Goal: Task Accomplishment & Management: Use online tool/utility

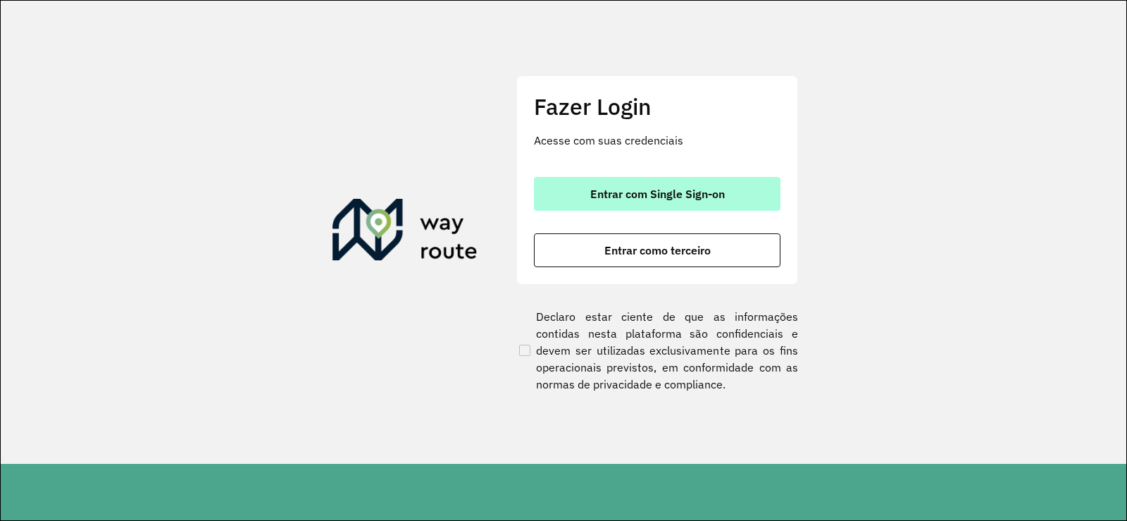
click at [663, 206] on button "Entrar com Single Sign-on" at bounding box center [657, 194] width 247 height 34
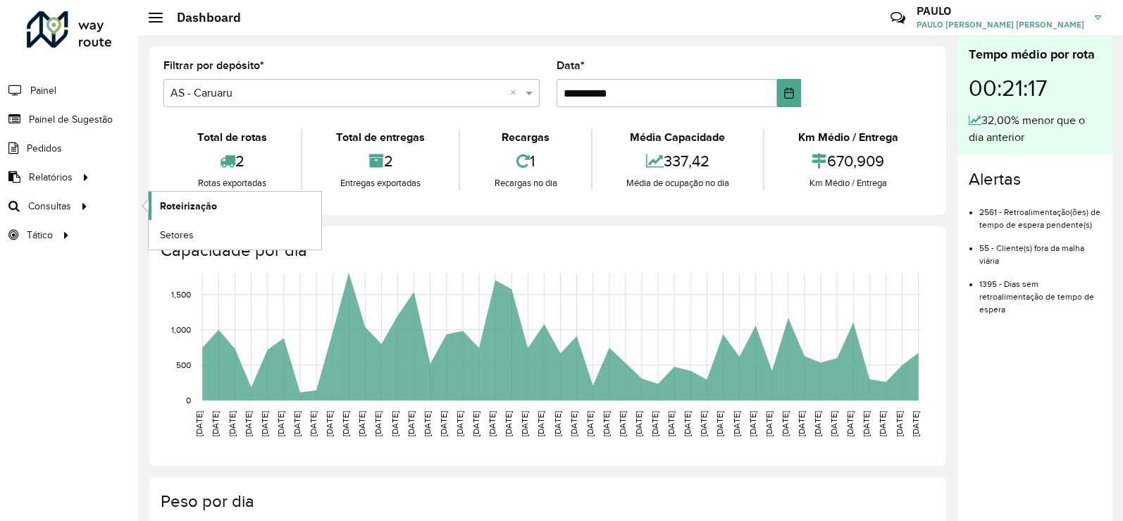
click at [221, 214] on link "Roteirização" at bounding box center [235, 206] width 173 height 28
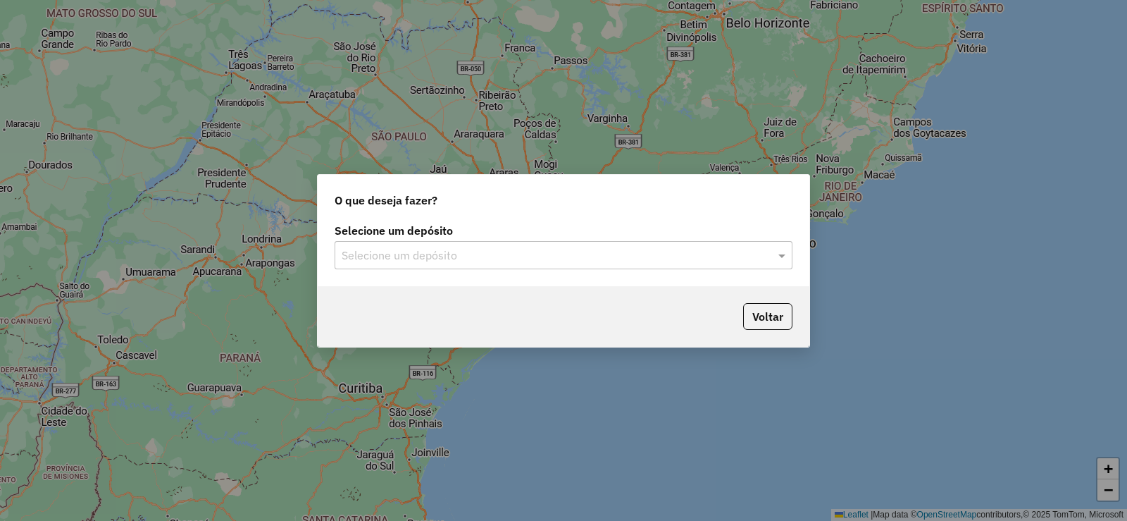
click at [504, 270] on div "Selecione um depósito Selecione um depósito" at bounding box center [564, 253] width 492 height 66
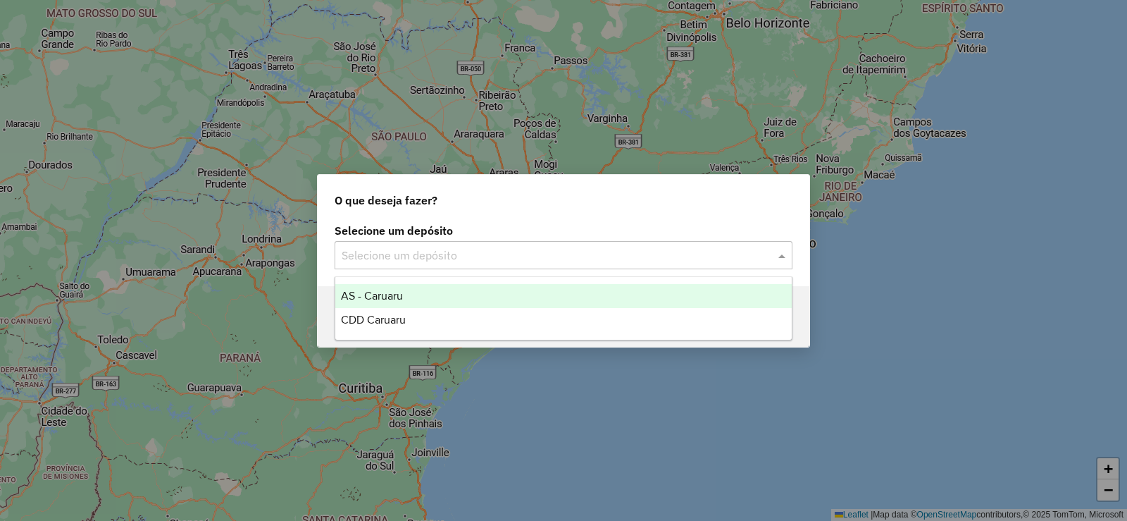
click at [502, 263] on div "Selecione um depósito" at bounding box center [564, 255] width 458 height 28
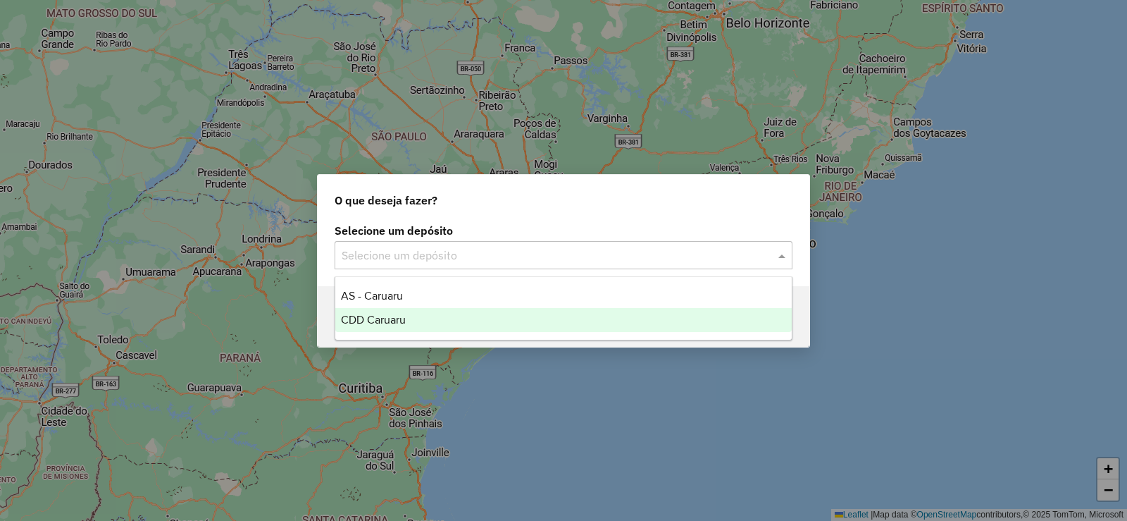
click at [468, 310] on div "CDD Caruaru" at bounding box center [563, 320] width 457 height 24
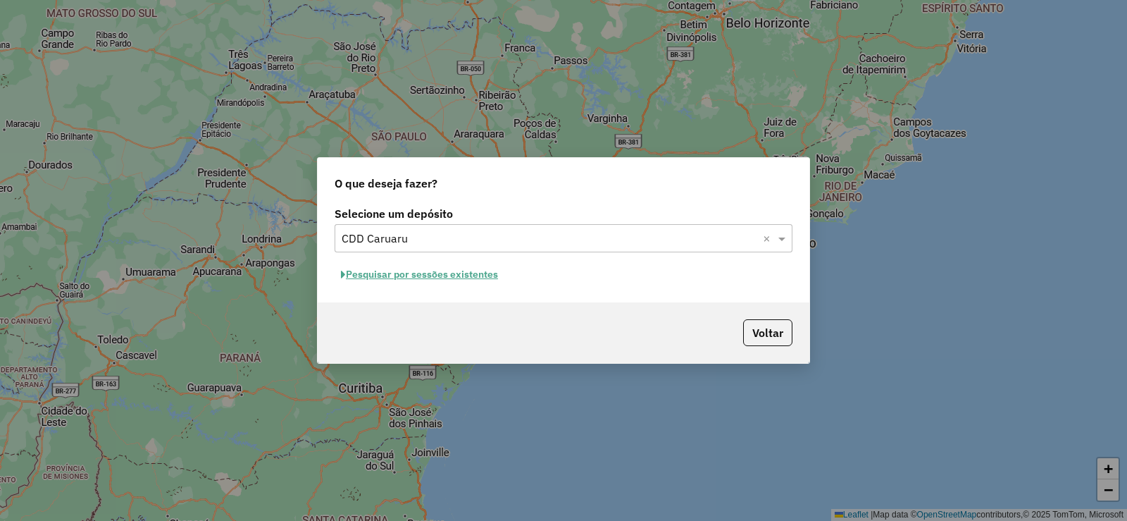
click at [433, 265] on button "Pesquisar por sessões existentes" at bounding box center [420, 274] width 170 height 22
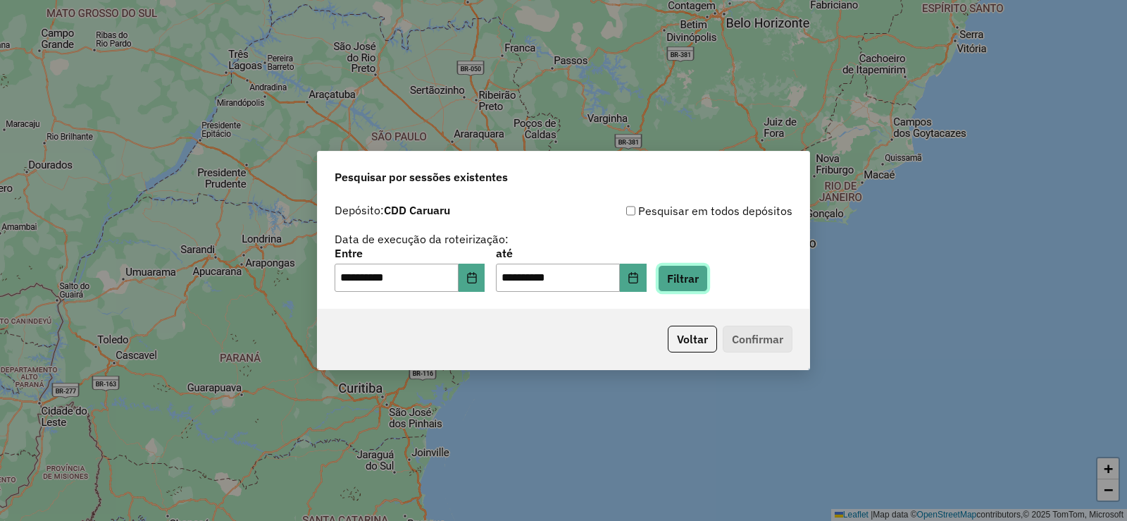
click at [708, 283] on button "Filtrar" at bounding box center [683, 278] width 50 height 27
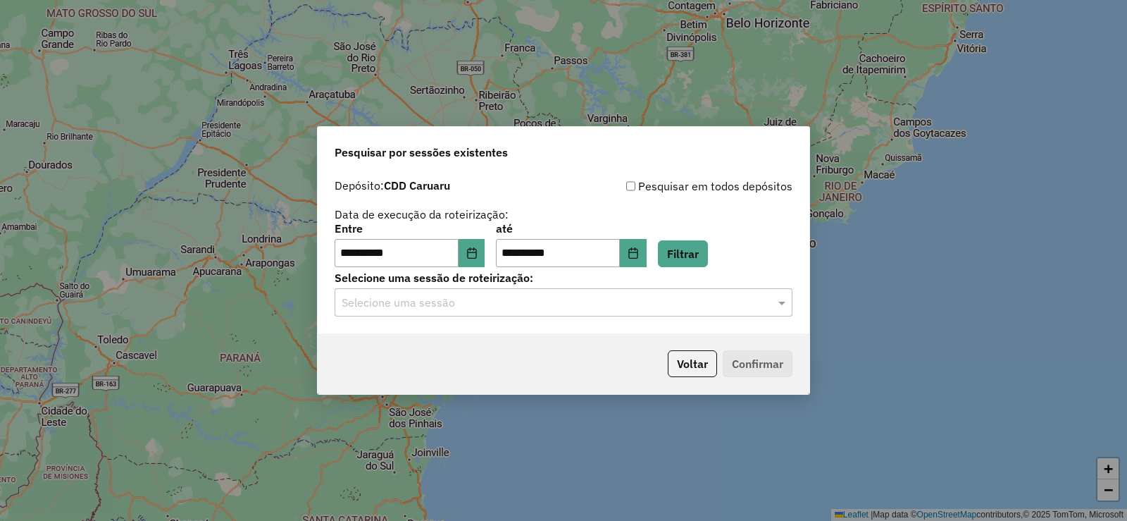
click at [527, 317] on div "**********" at bounding box center [564, 252] width 492 height 161
click at [516, 310] on input "text" at bounding box center [550, 302] width 416 height 17
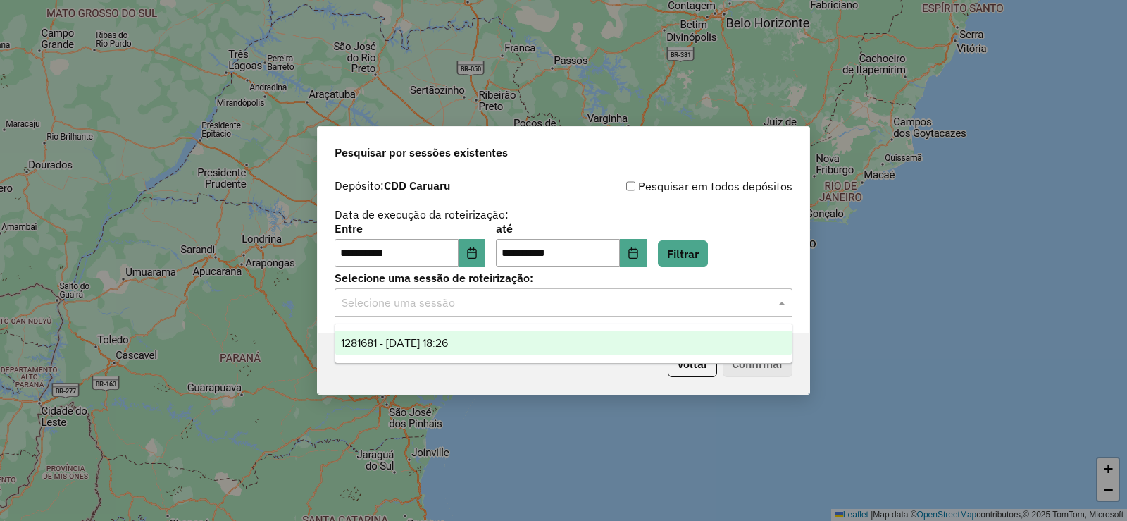
click at [484, 338] on div "1281681 - 24/09/2025 18:26" at bounding box center [563, 343] width 457 height 24
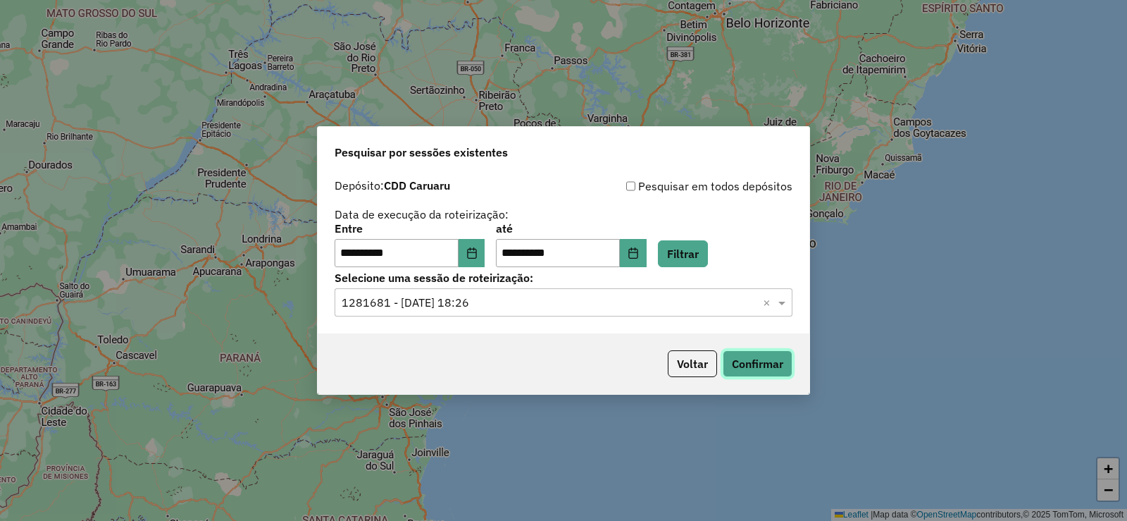
click at [764, 360] on button "Confirmar" at bounding box center [758, 363] width 70 height 27
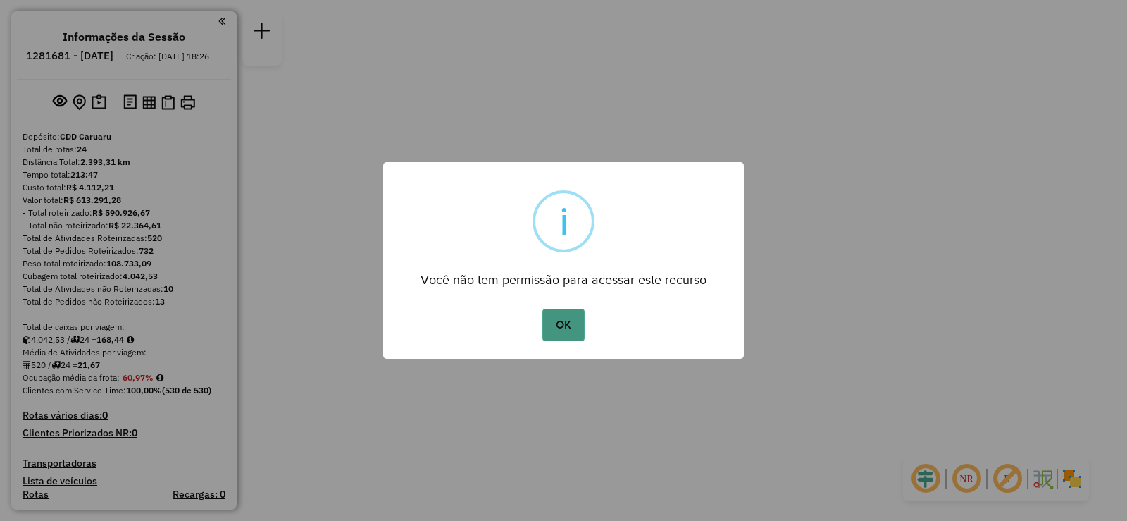
click at [581, 320] on button "OK" at bounding box center [563, 325] width 42 height 32
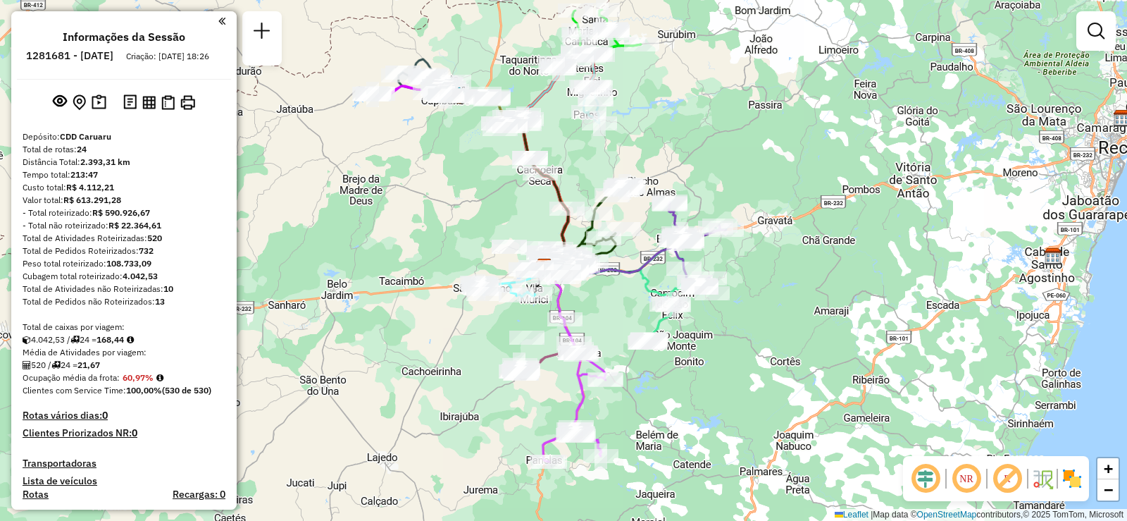
drag, startPoint x: 640, startPoint y: 300, endPoint x: 622, endPoint y: 307, distance: 19.6
click at [622, 307] on div "Janela de atendimento Grade de atendimento Capacidade Transportadoras Veículos …" at bounding box center [563, 260] width 1127 height 521
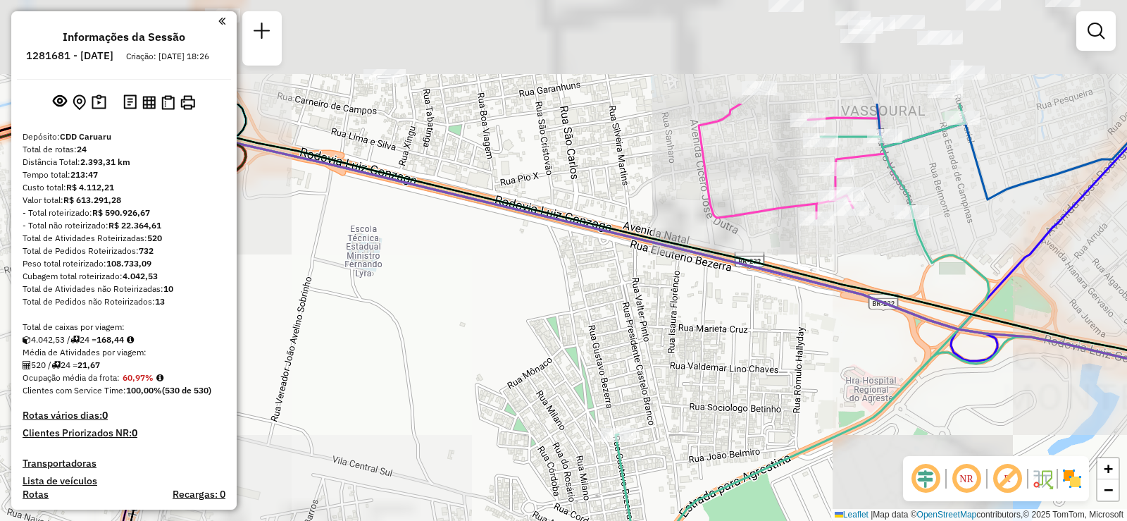
drag, startPoint x: 575, startPoint y: 247, endPoint x: 623, endPoint y: 412, distance: 172.4
click at [623, 412] on div "Janela de atendimento Grade de atendimento Capacidade Transportadoras Veículos …" at bounding box center [563, 260] width 1127 height 521
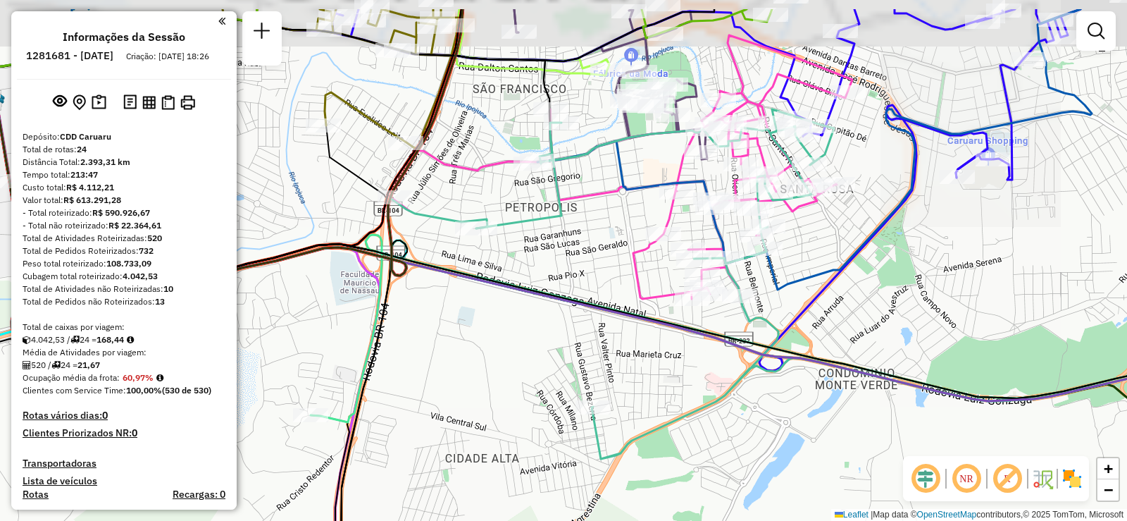
drag, startPoint x: 595, startPoint y: 230, endPoint x: 587, endPoint y: 267, distance: 38.3
click at [587, 267] on div "Janela de atendimento Grade de atendimento Capacidade Transportadoras Veículos …" at bounding box center [563, 260] width 1127 height 521
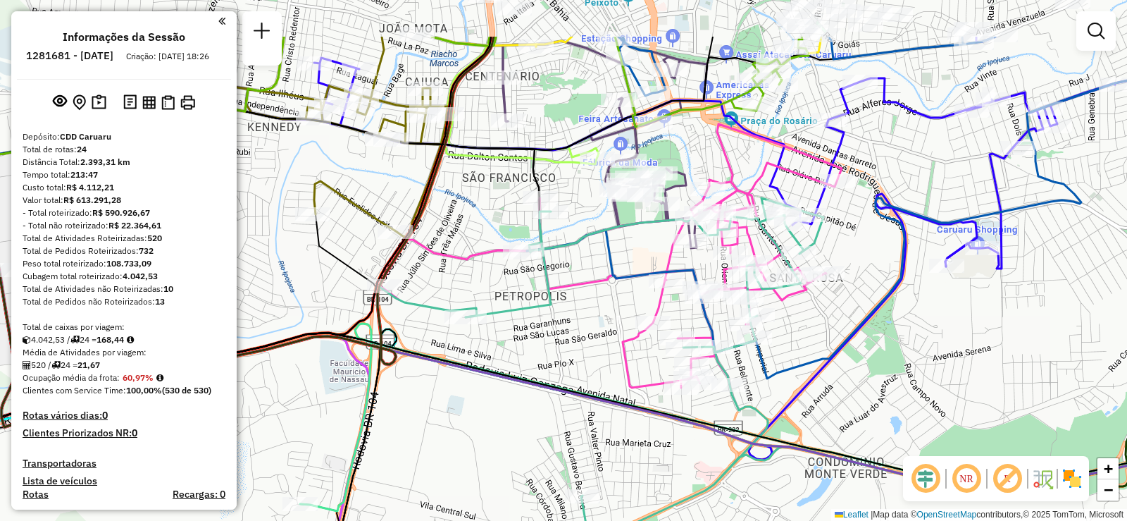
drag, startPoint x: 593, startPoint y: 216, endPoint x: 582, endPoint y: 304, distance: 88.0
click at [582, 304] on div "Janela de atendimento Grade de atendimento Capacidade Transportadoras Veículos …" at bounding box center [563, 260] width 1127 height 521
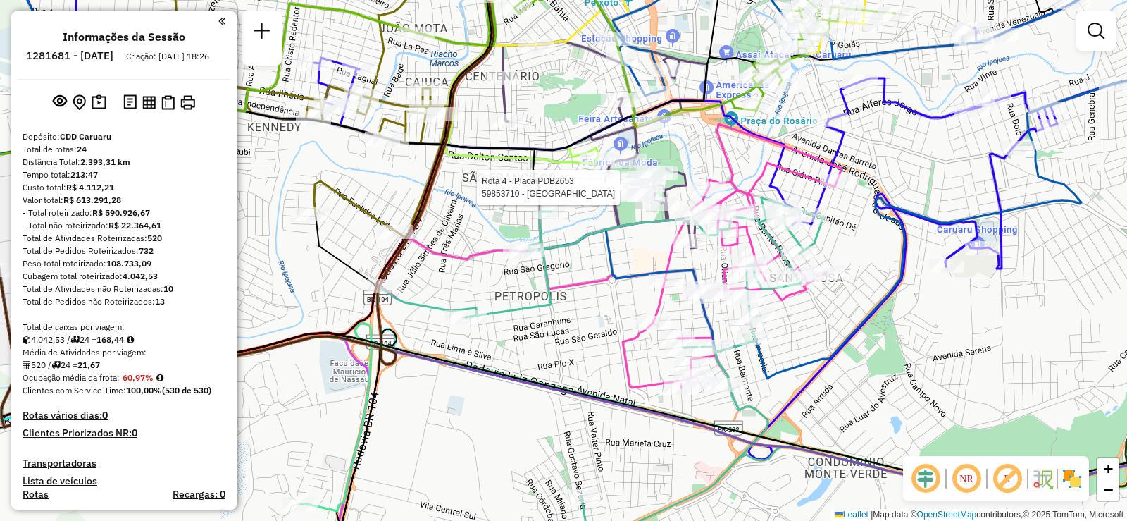
select select "**********"
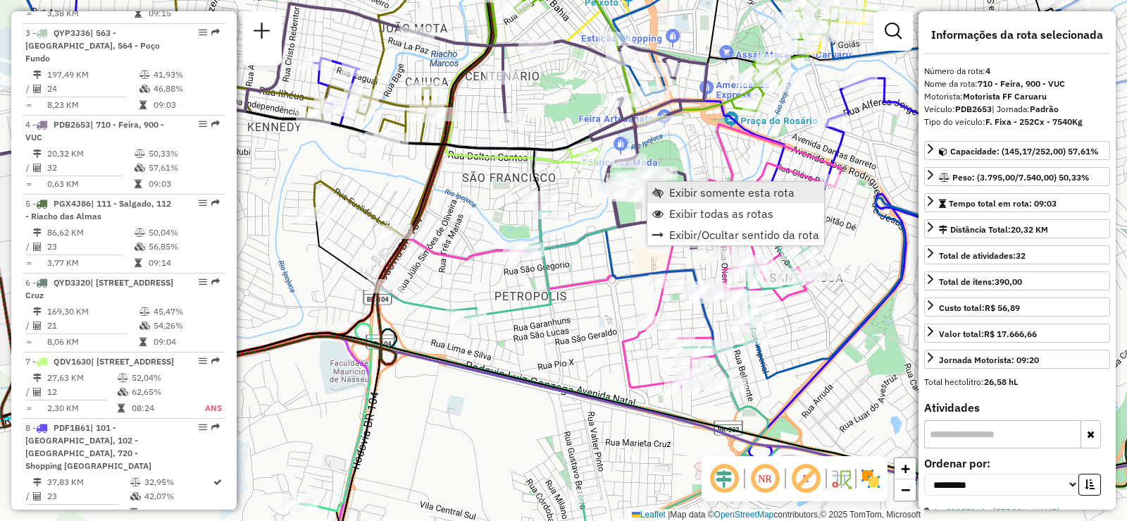
scroll to position [784, 0]
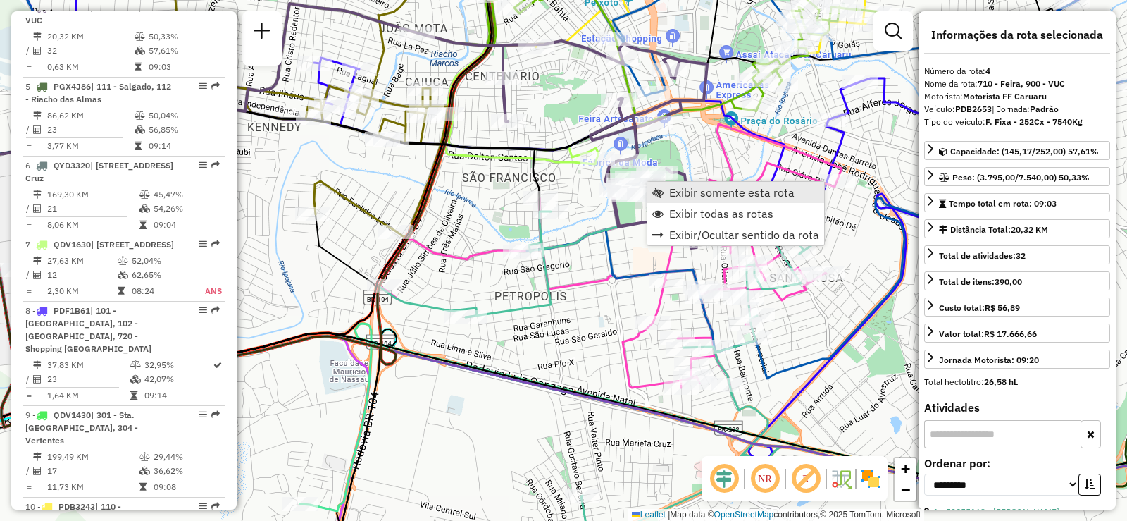
click at [686, 194] on span "Exibir somente esta rota" at bounding box center [731, 192] width 125 height 11
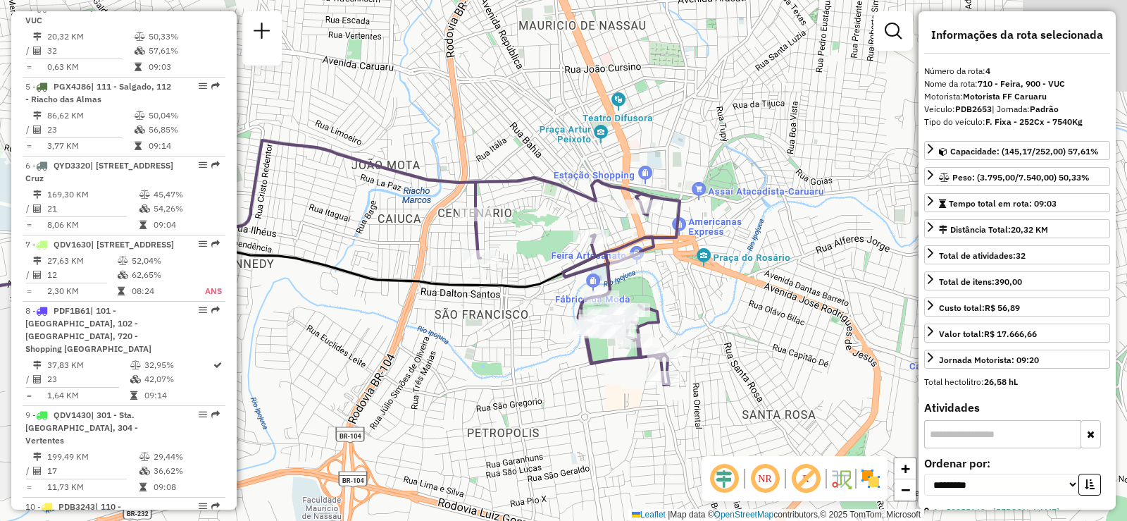
drag, startPoint x: 751, startPoint y: 323, endPoint x: 506, endPoint y: 324, distance: 245.2
click at [506, 324] on div "Janela de atendimento Grade de atendimento Capacidade Transportadoras Veículos …" at bounding box center [563, 260] width 1127 height 521
click at [504, 324] on div "Janela de atendimento Grade de atendimento Capacidade Transportadoras Veículos …" at bounding box center [563, 260] width 1127 height 521
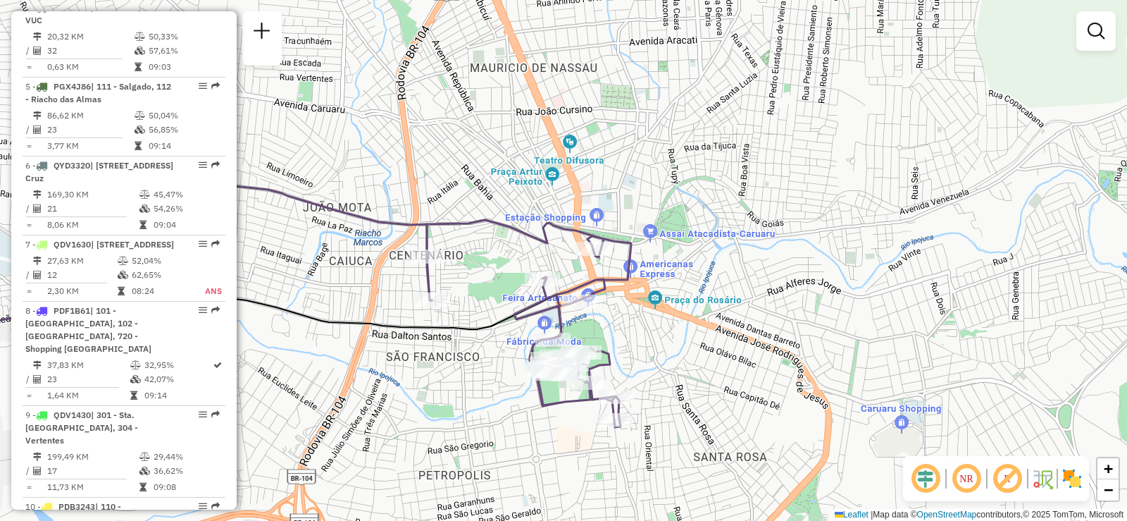
drag, startPoint x: 528, startPoint y: 307, endPoint x: 490, endPoint y: 350, distance: 56.9
click at [490, 350] on div "Janela de atendimento Grade de atendimento Capacidade Transportadoras Veículos …" at bounding box center [563, 260] width 1127 height 521
select select "**********"
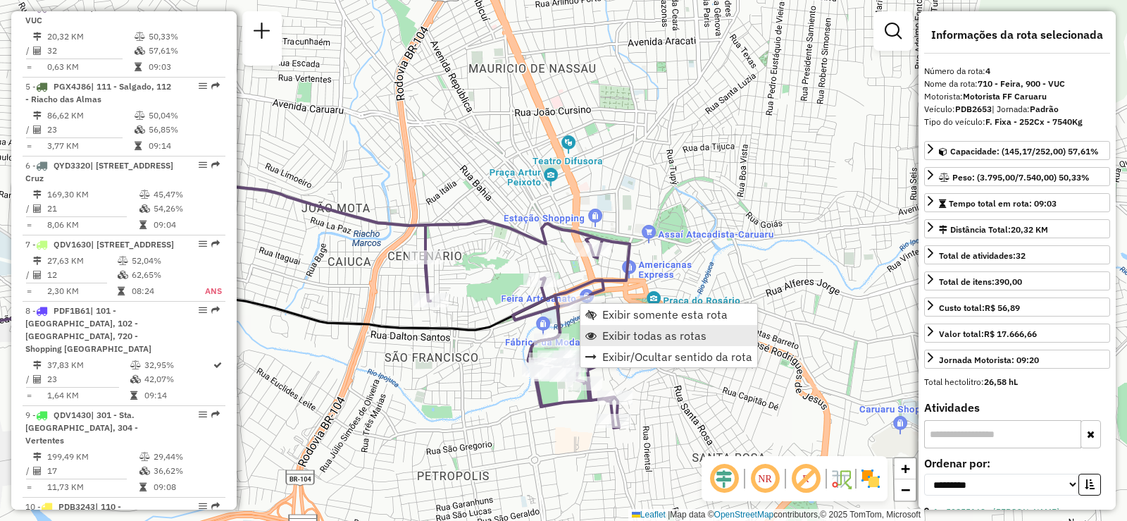
click at [642, 339] on span "Exibir todas as rotas" at bounding box center [654, 335] width 104 height 11
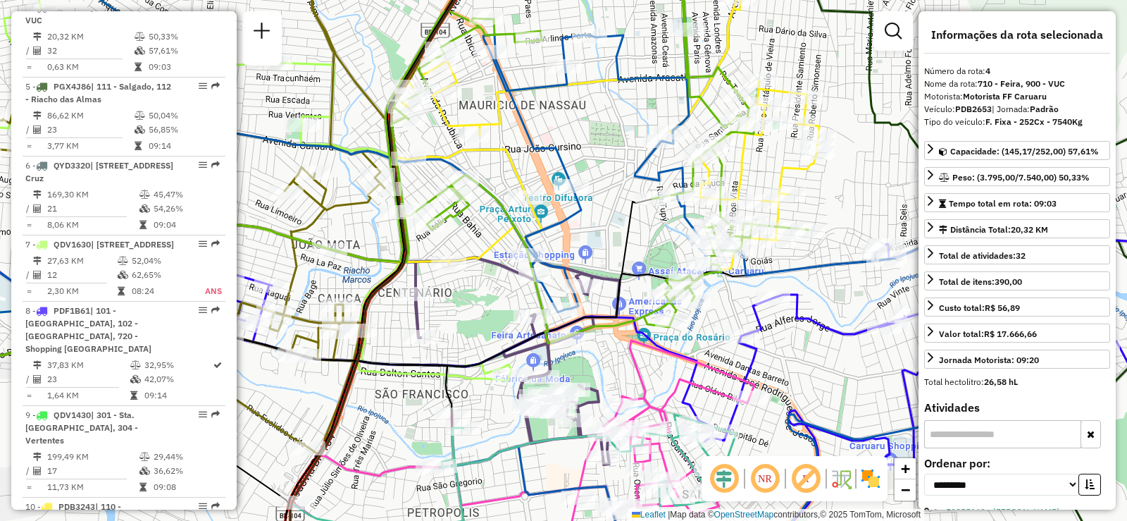
drag, startPoint x: 669, startPoint y: 329, endPoint x: 659, endPoint y: 366, distance: 37.9
click at [659, 366] on div "Janela de atendimento Grade de atendimento Capacidade Transportadoras Veículos …" at bounding box center [563, 260] width 1127 height 521
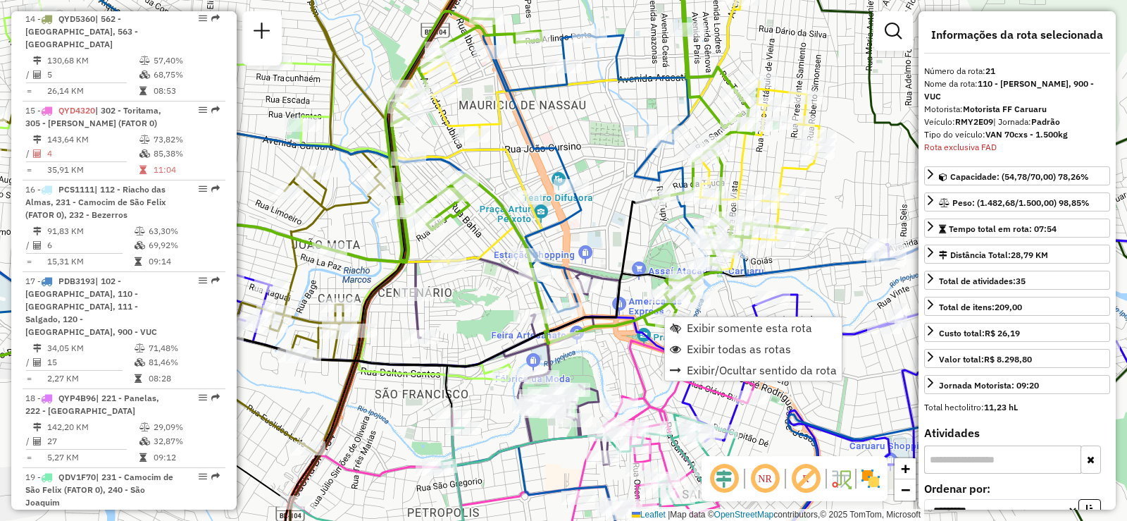
scroll to position [2164, 0]
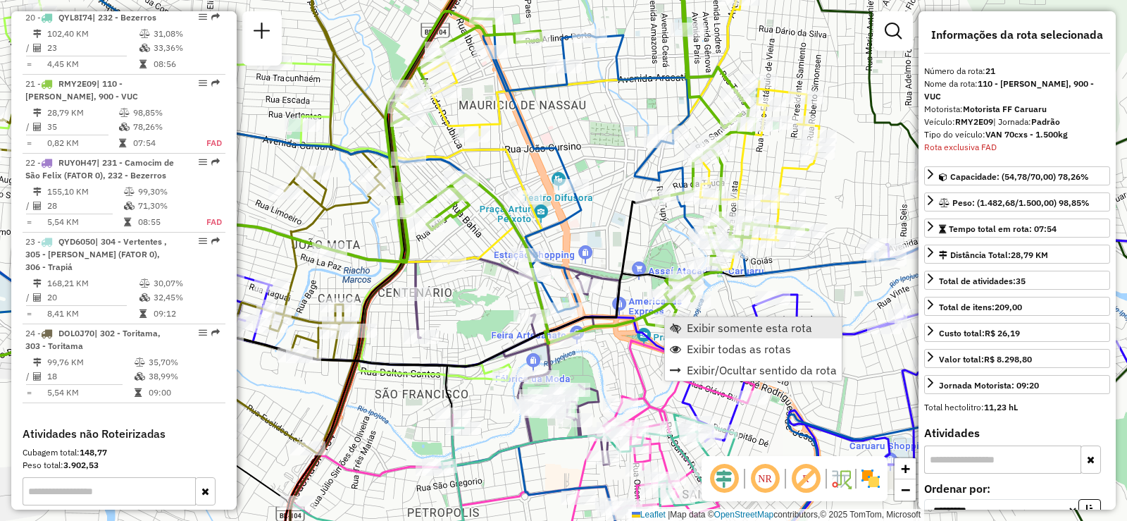
click at [700, 324] on span "Exibir somente esta rota" at bounding box center [749, 327] width 125 height 11
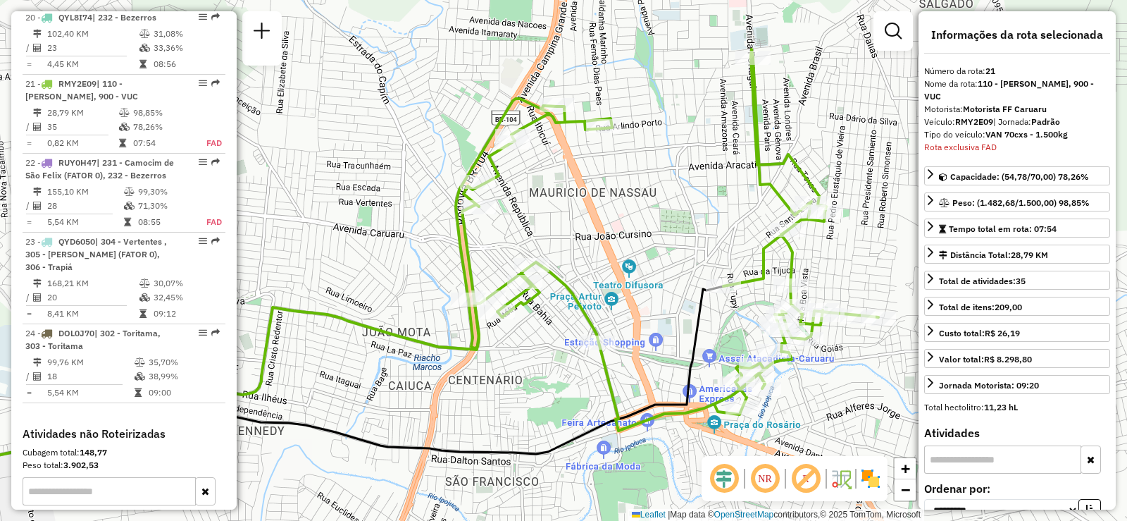
drag, startPoint x: 728, startPoint y: 330, endPoint x: 648, endPoint y: 305, distance: 84.2
click at [650, 306] on div "Janela de atendimento Grade de atendimento Capacidade Transportadoras Veículos …" at bounding box center [563, 260] width 1127 height 521
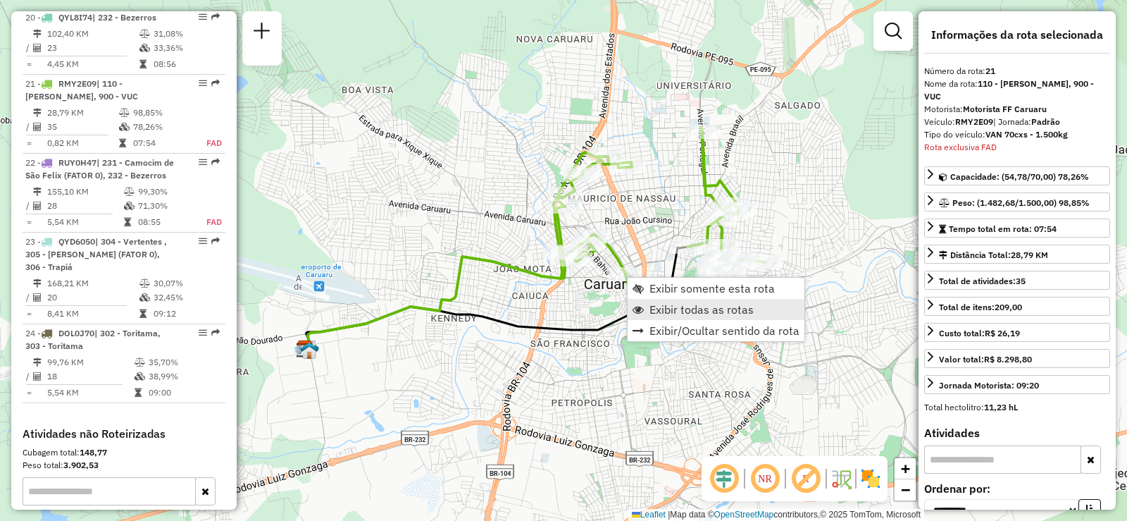
click at [690, 307] on span "Exibir todas as rotas" at bounding box center [702, 309] width 104 height 11
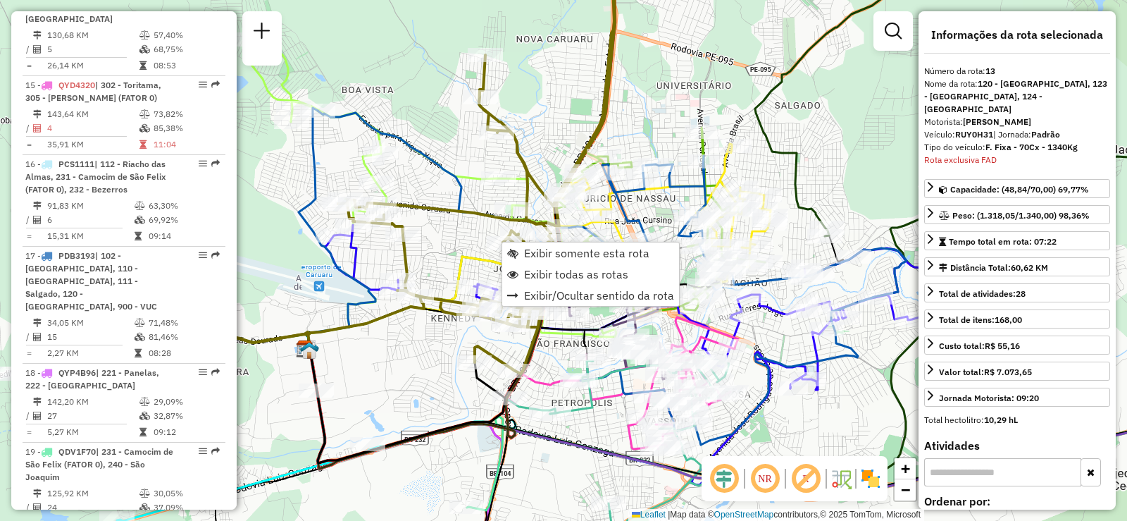
scroll to position [1507, 0]
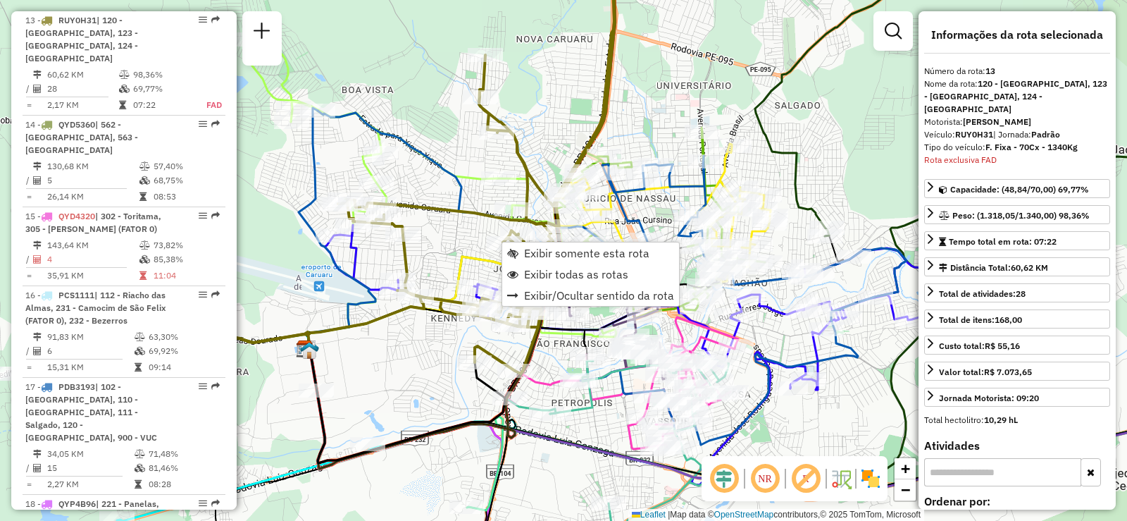
click at [452, 254] on div "Janela de atendimento Grade de atendimento Capacidade Transportadoras Veículos …" at bounding box center [563, 260] width 1127 height 521
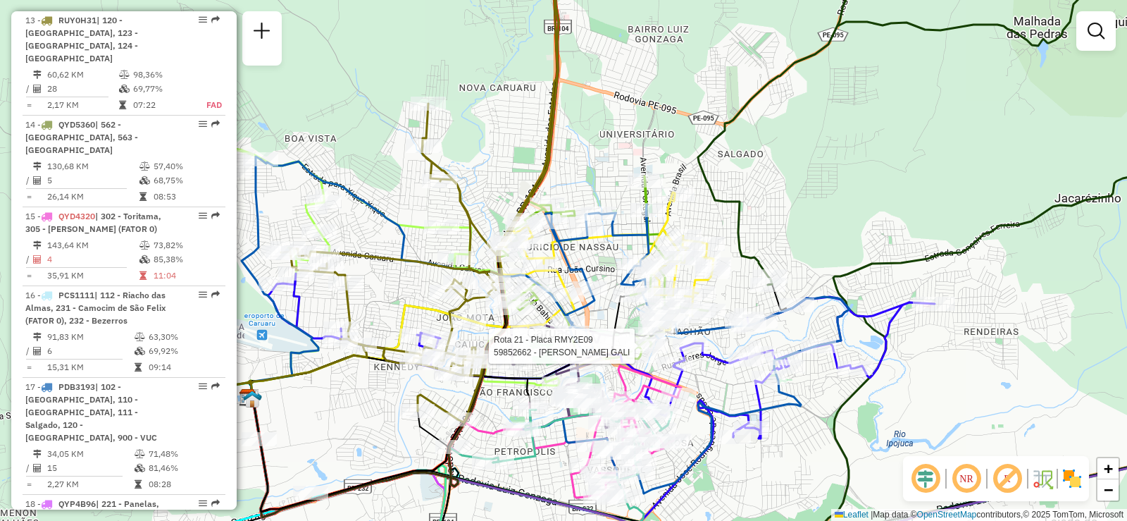
select select "**********"
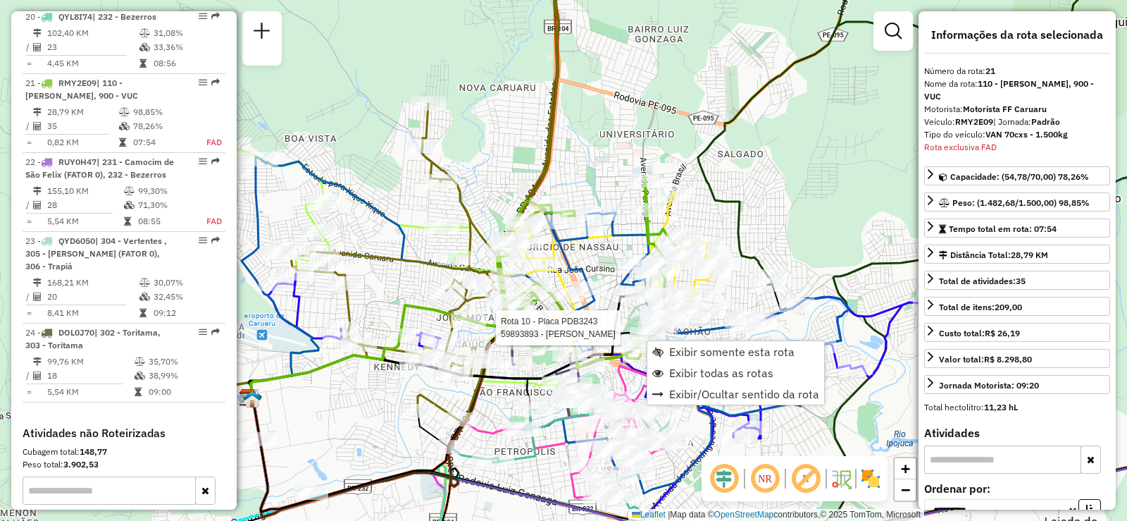
scroll to position [2163, 0]
click at [696, 347] on span "Exibir somente esta rota" at bounding box center [731, 351] width 125 height 11
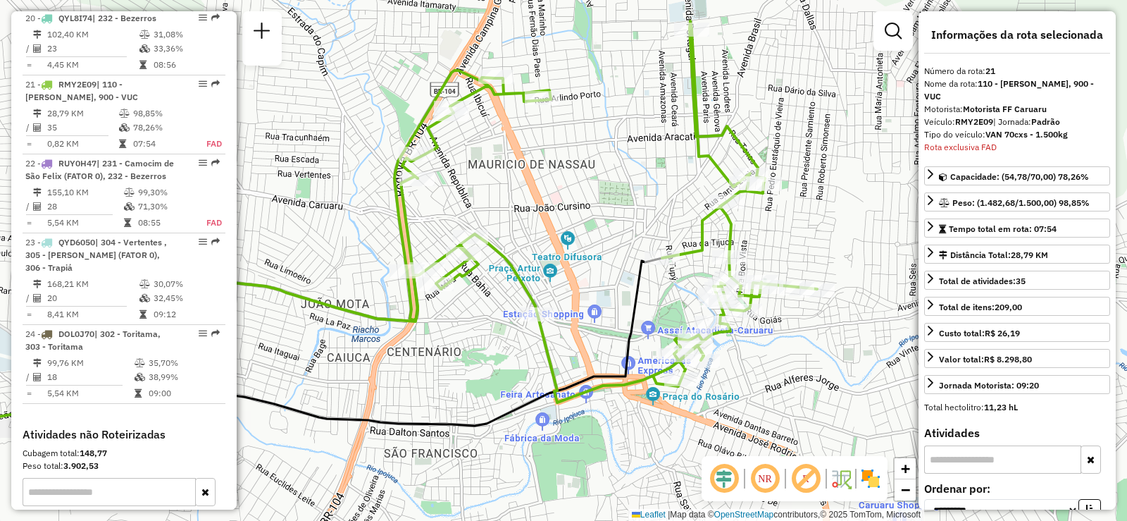
drag, startPoint x: 822, startPoint y: 237, endPoint x: 613, endPoint y: 218, distance: 210.1
click at [613, 218] on div "Janela de atendimento Grade de atendimento Capacidade Transportadoras Veículos …" at bounding box center [563, 260] width 1127 height 521
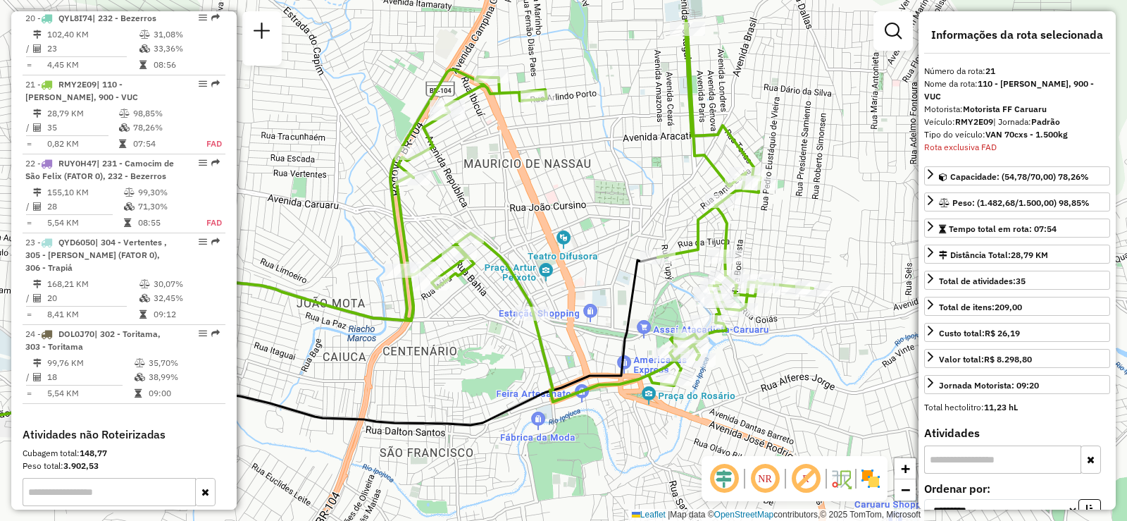
click at [610, 216] on div "Janela de atendimento Grade de atendimento Capacidade Transportadoras Veículos …" at bounding box center [563, 260] width 1127 height 521
